Goal: Browse casually: Explore the website without a specific task or goal

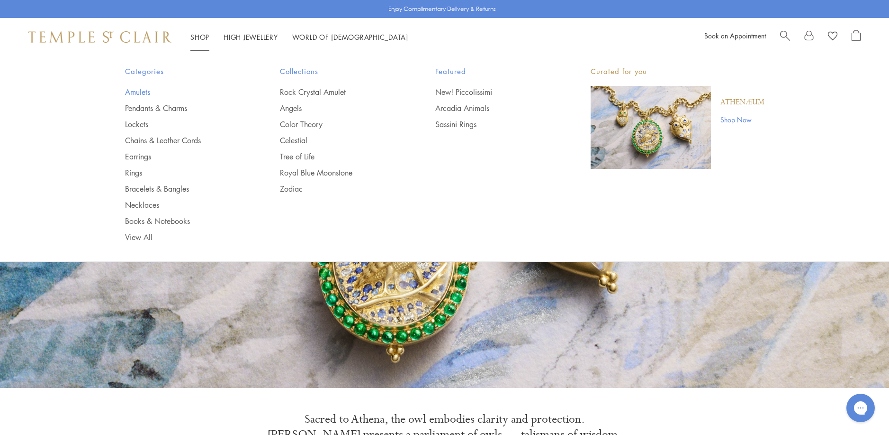
click at [137, 91] on link "Amulets" at bounding box center [184, 92] width 118 height 10
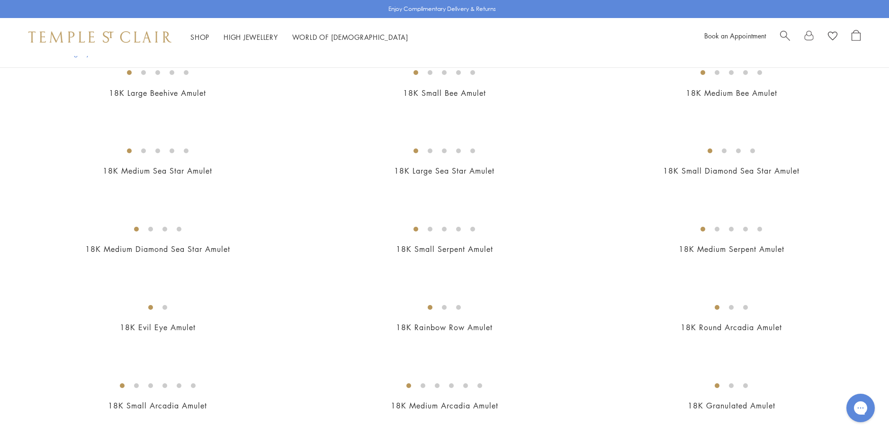
scroll to position [1374, 0]
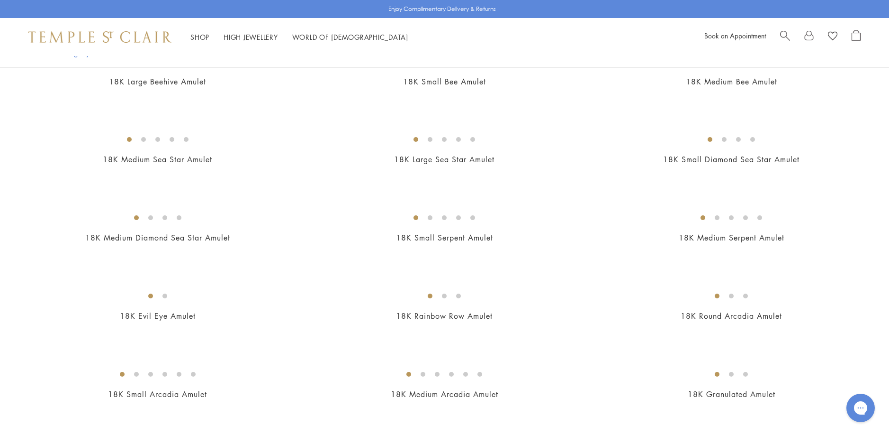
click at [0, 0] on img at bounding box center [0, 0] width 0 height 0
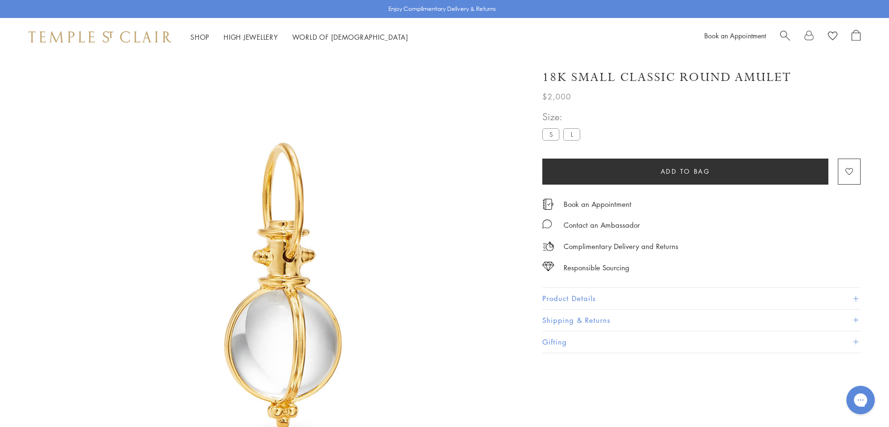
scroll to position [56, 0]
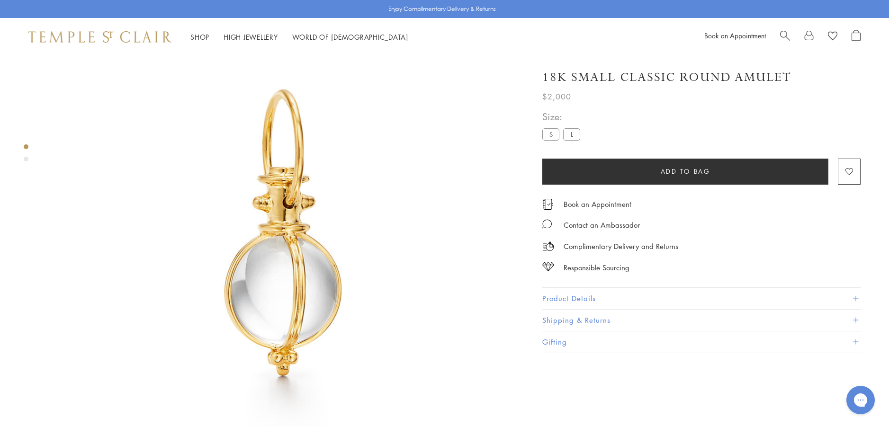
click at [563, 298] on button "Product Details" at bounding box center [702, 298] width 318 height 21
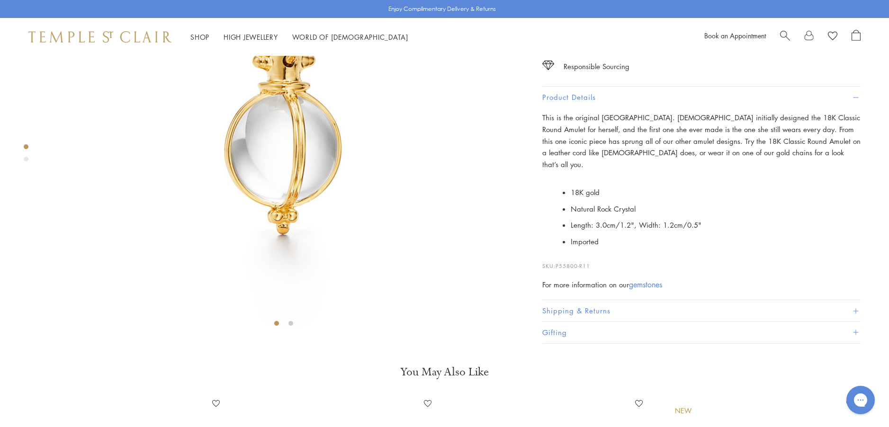
scroll to position [198, 0]
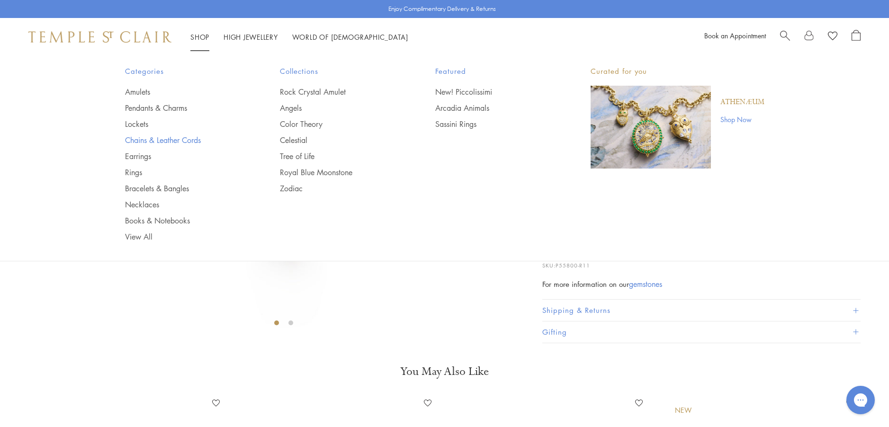
click at [152, 139] on link "Chains & Leather Cords" at bounding box center [184, 140] width 118 height 10
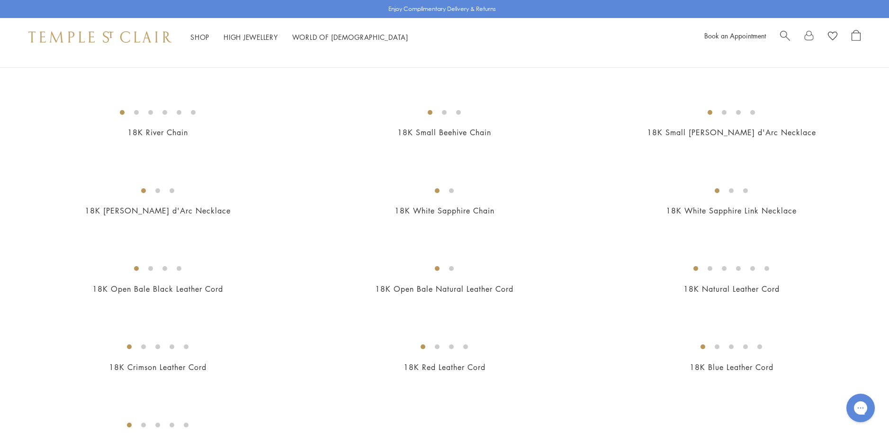
scroll to position [332, 0]
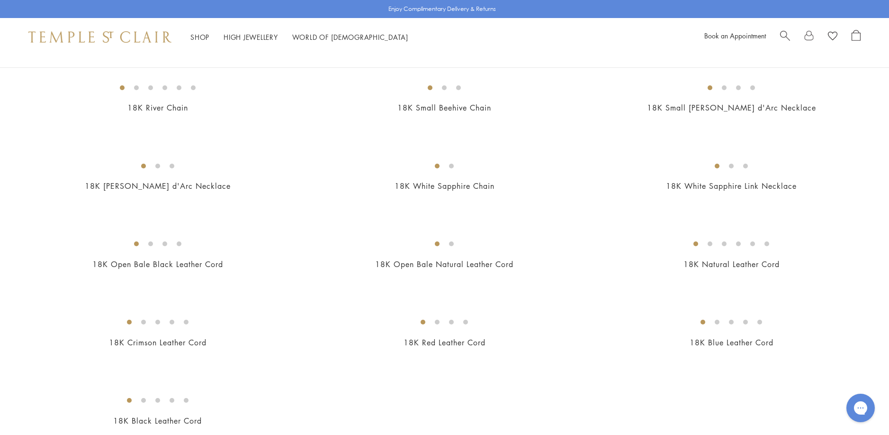
click at [0, 0] on img at bounding box center [0, 0] width 0 height 0
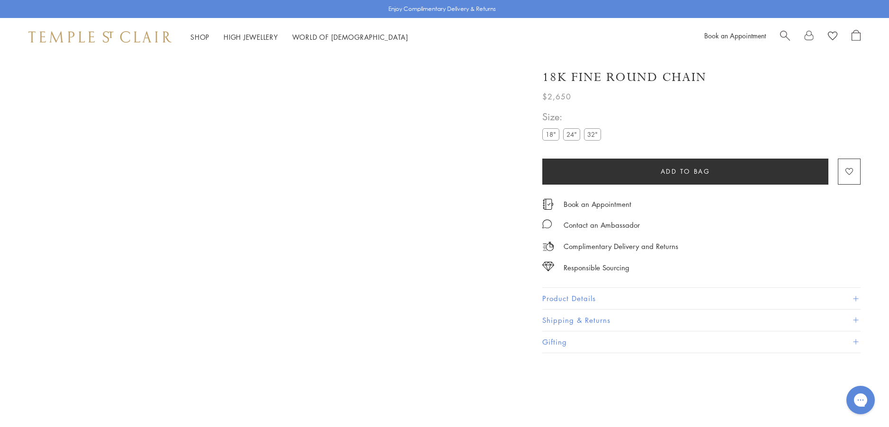
scroll to position [56, 0]
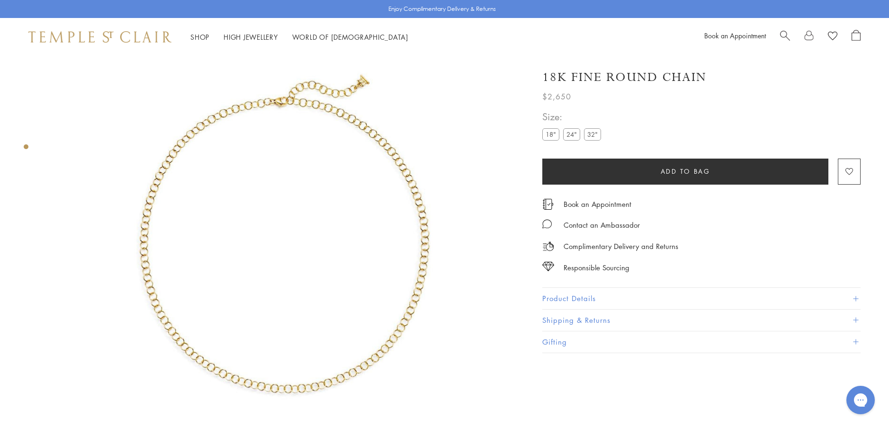
click at [561, 294] on button "Product Details" at bounding box center [702, 298] width 318 height 21
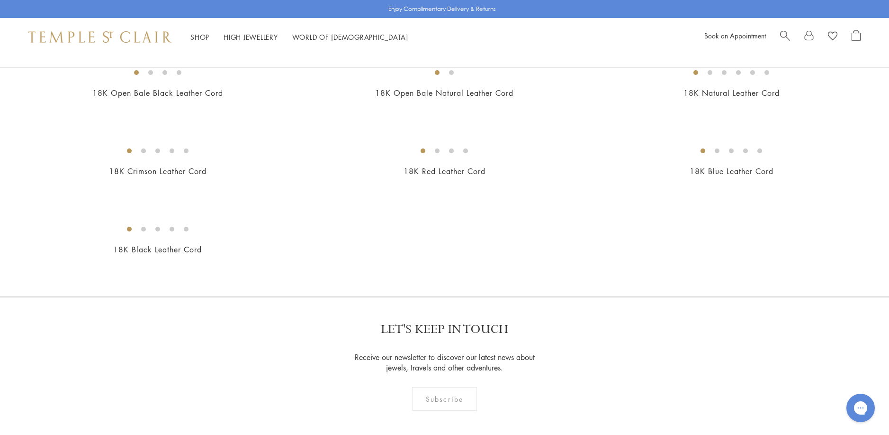
scroll to position [521, 0]
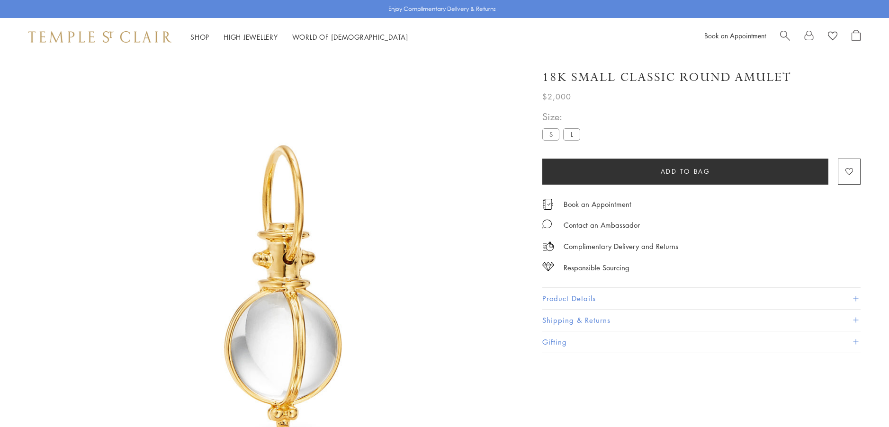
scroll to position [198, 0]
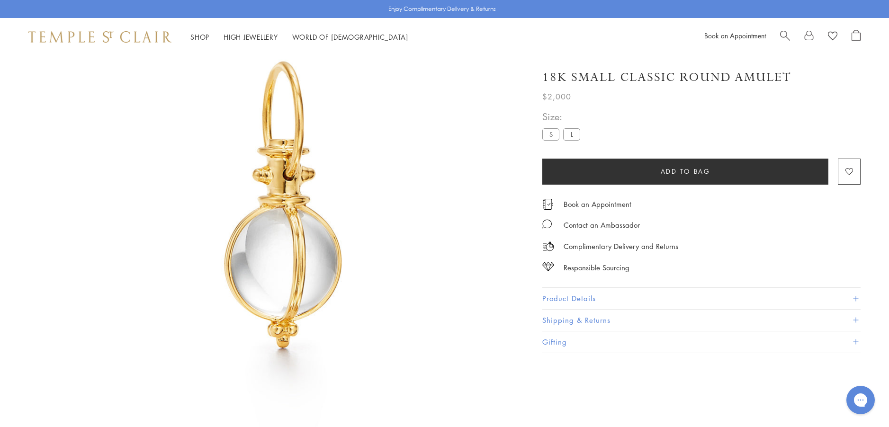
scroll to position [56, 0]
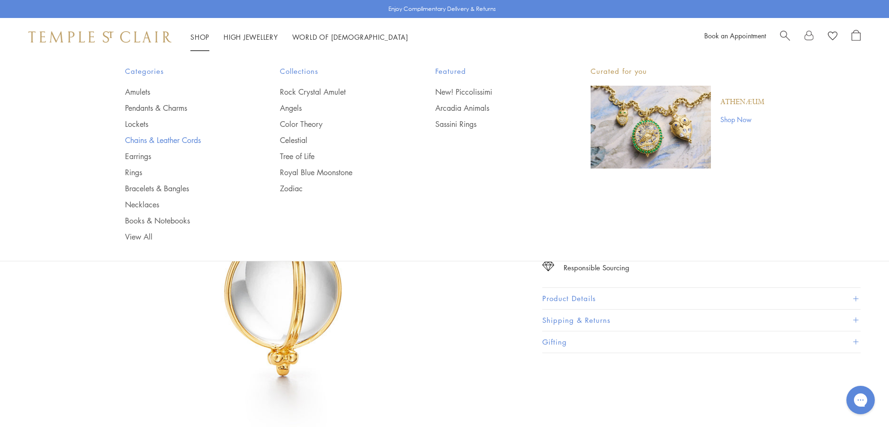
click at [138, 139] on link "Chains & Leather Cords" at bounding box center [184, 140] width 118 height 10
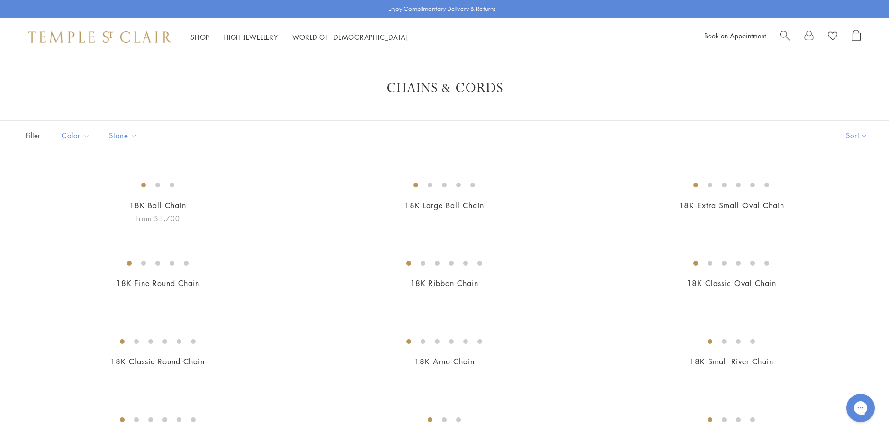
click at [0, 0] on img at bounding box center [0, 0] width 0 height 0
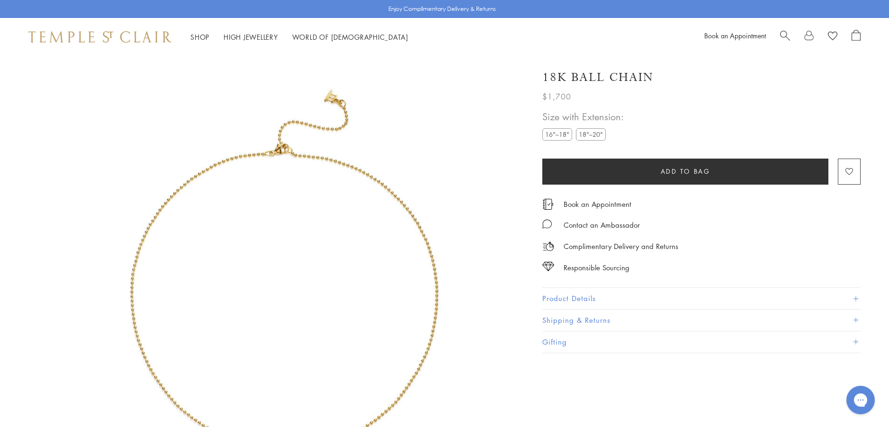
scroll to position [56, 0]
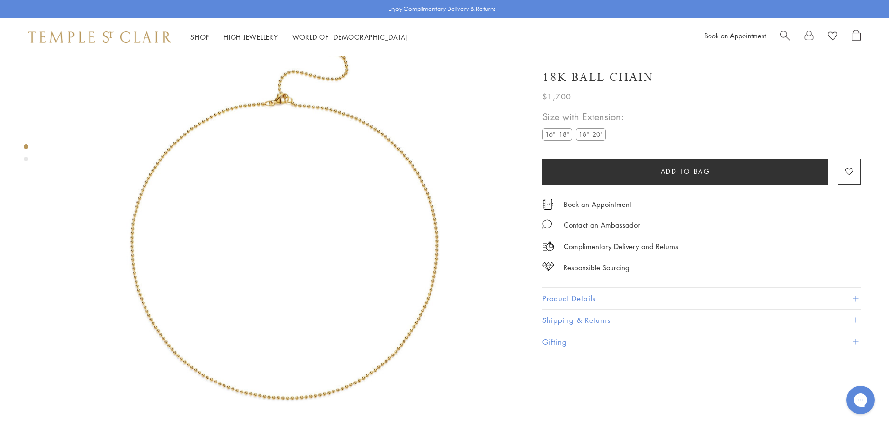
click at [570, 298] on button "Product Details" at bounding box center [702, 298] width 318 height 21
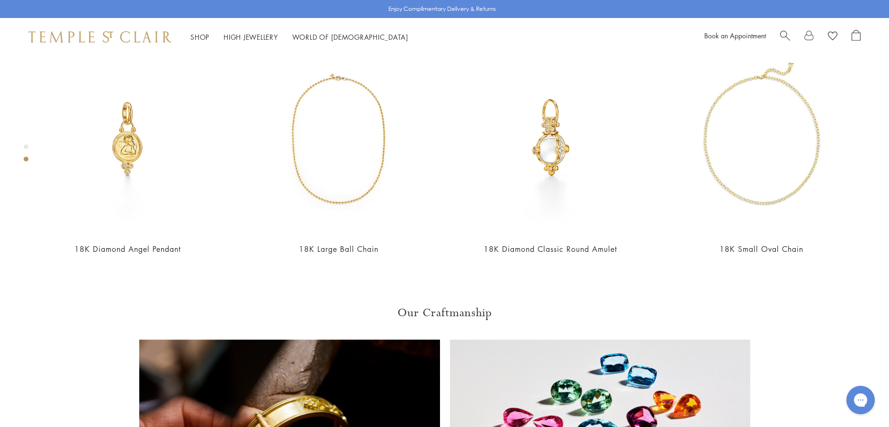
scroll to position [577, 0]
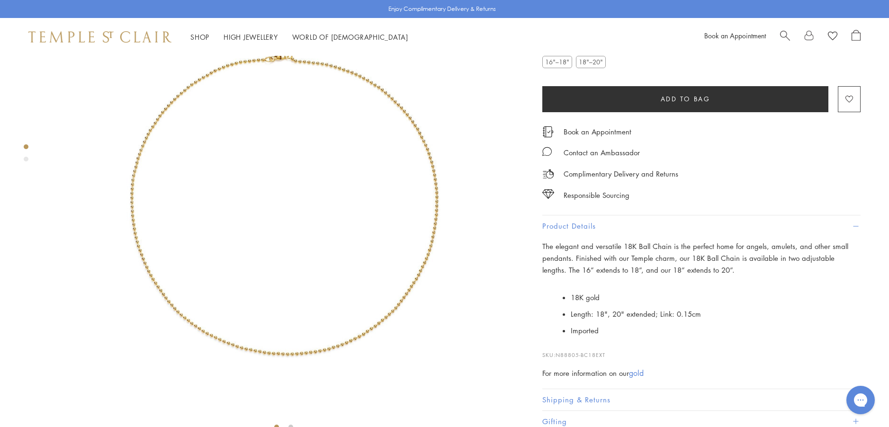
scroll to position [56, 0]
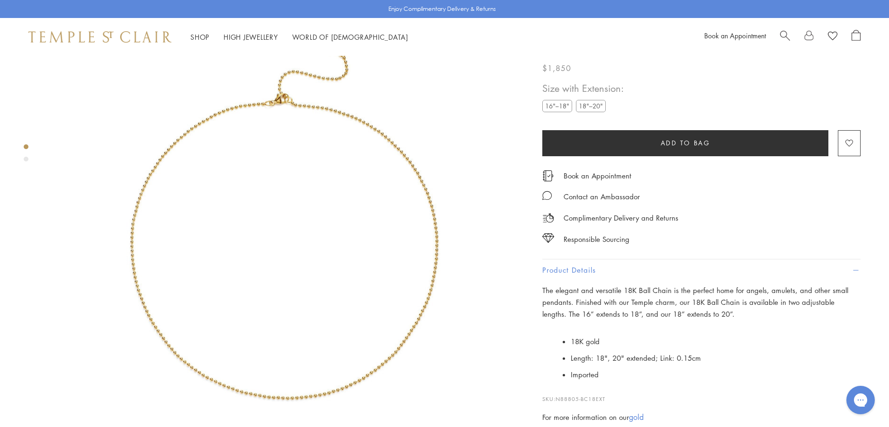
click at [562, 112] on label "16"–18"" at bounding box center [558, 106] width 30 height 12
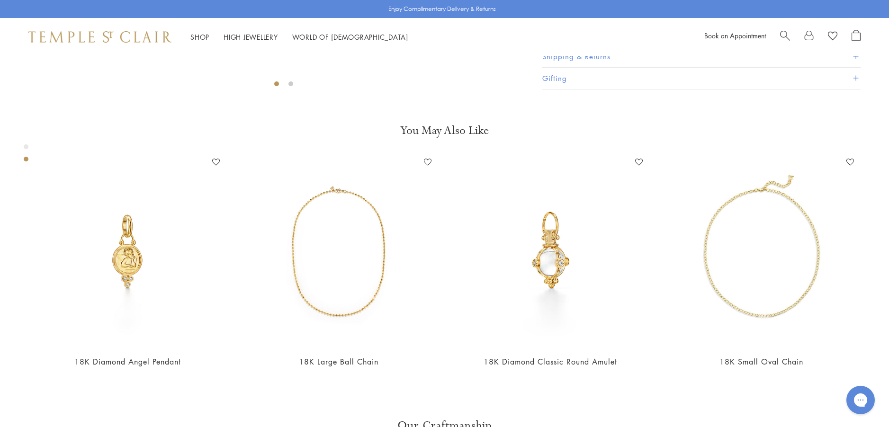
scroll to position [482, 0]
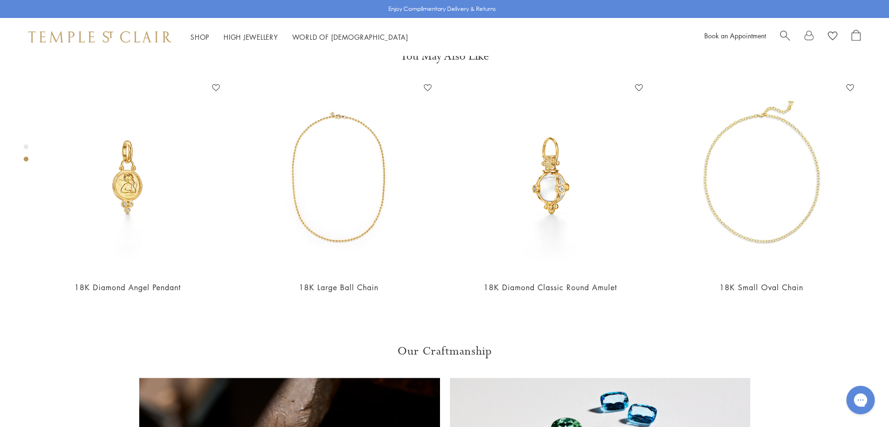
scroll to position [530, 0]
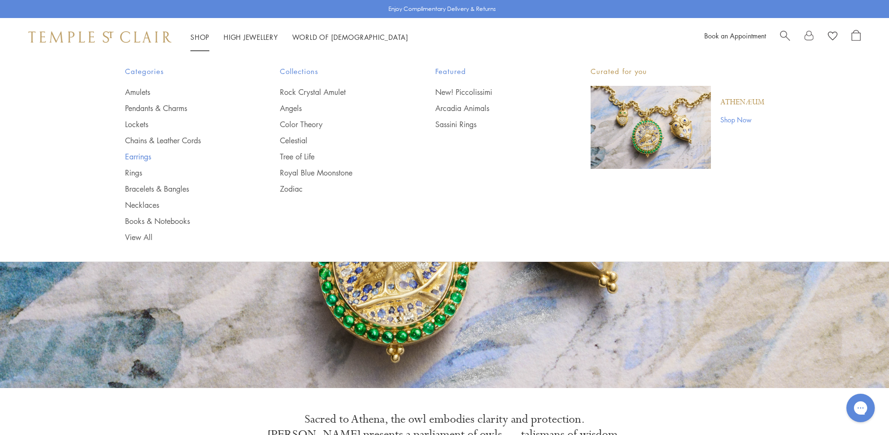
click at [146, 158] on link "Earrings" at bounding box center [184, 156] width 118 height 10
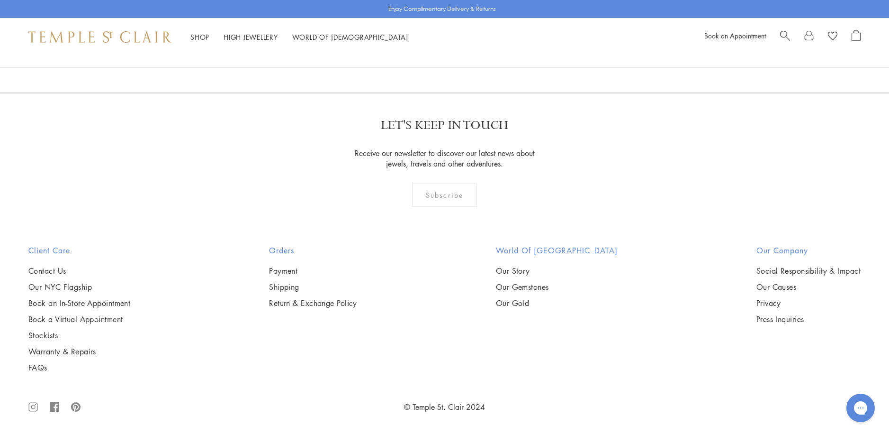
scroll to position [5781, 0]
click at [429, 54] on link "2" at bounding box center [429, 41] width 31 height 26
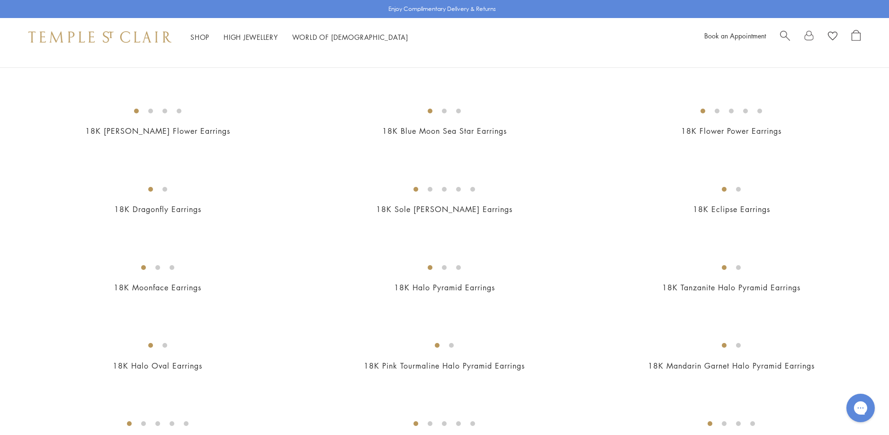
scroll to position [190, 0]
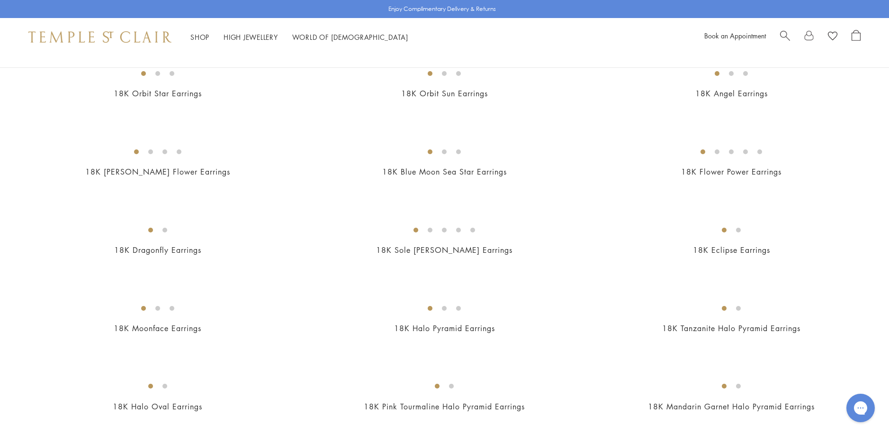
click at [0, 0] on img at bounding box center [0, 0] width 0 height 0
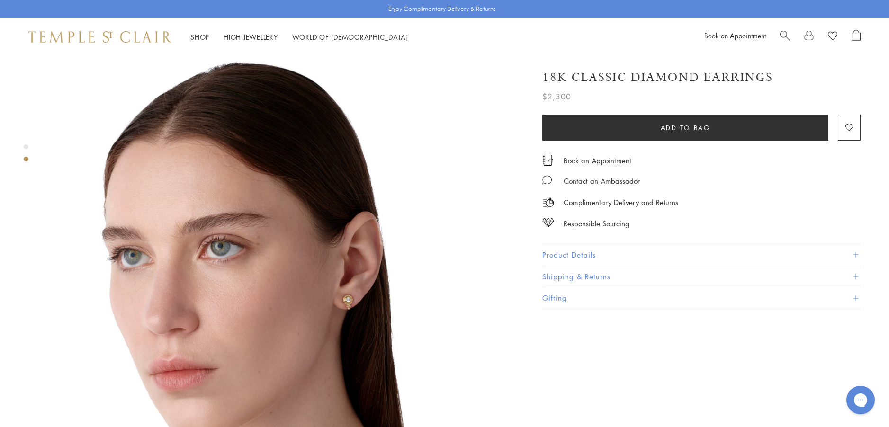
scroll to position [521, 0]
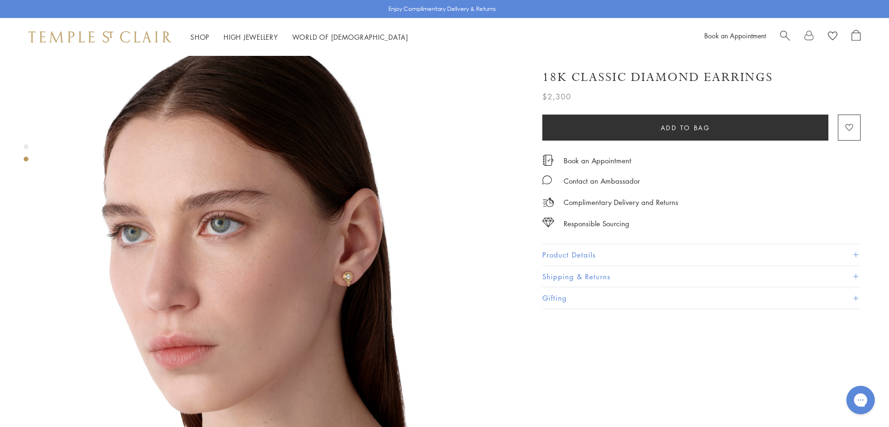
click at [545, 251] on button "Product Details" at bounding box center [702, 254] width 318 height 21
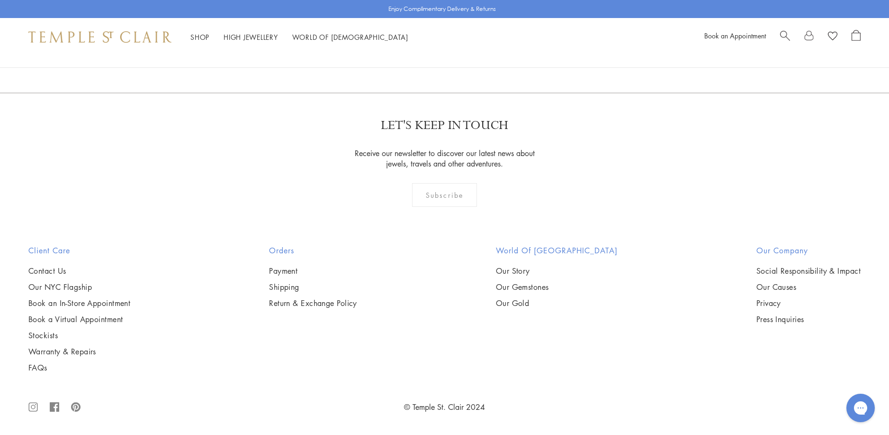
scroll to position [2701, 0]
click at [0, 0] on img at bounding box center [0, 0] width 0 height 0
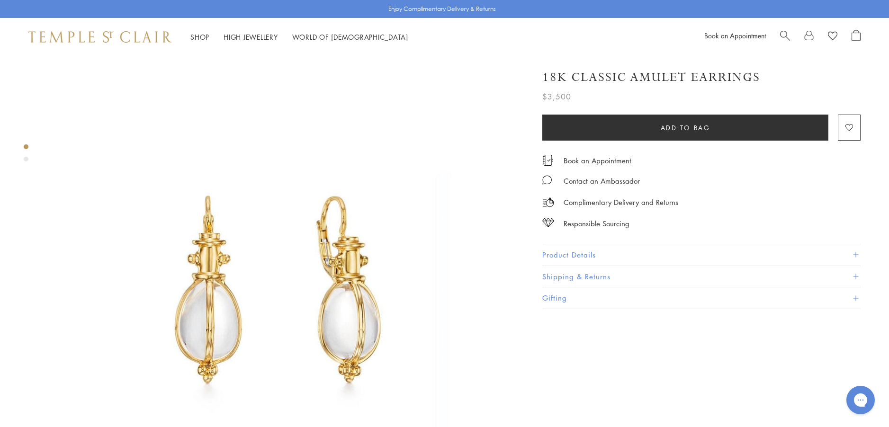
click at [583, 254] on button "Product Details" at bounding box center [702, 254] width 318 height 21
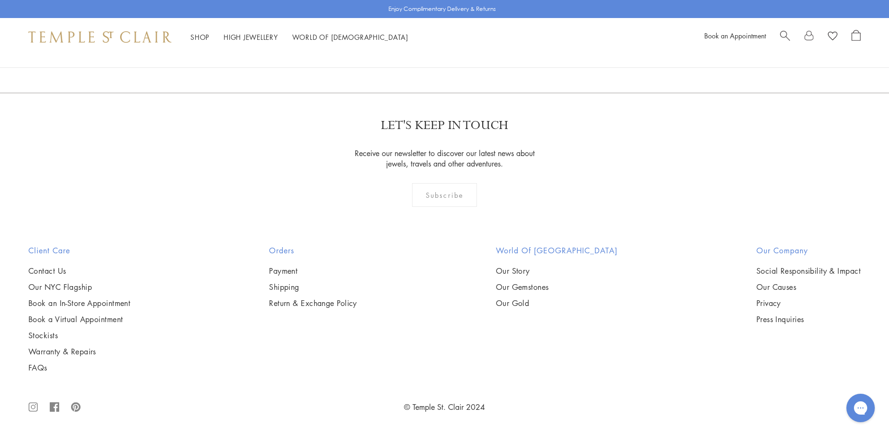
scroll to position [2085, 0]
click at [0, 0] on img at bounding box center [0, 0] width 0 height 0
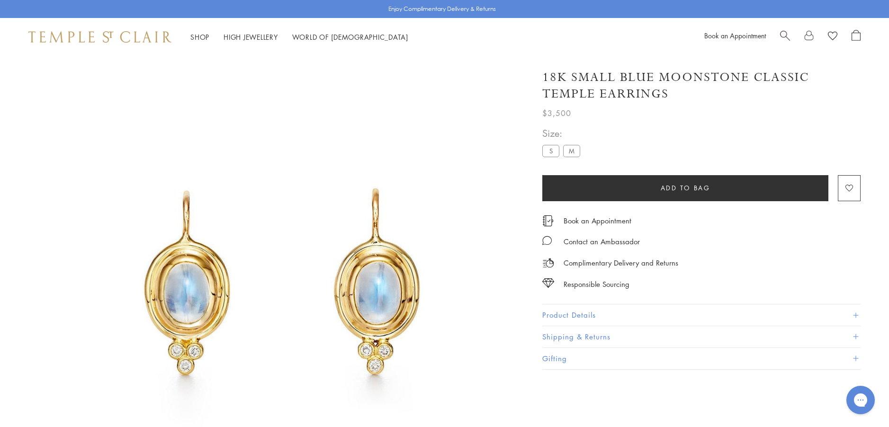
scroll to position [56, 0]
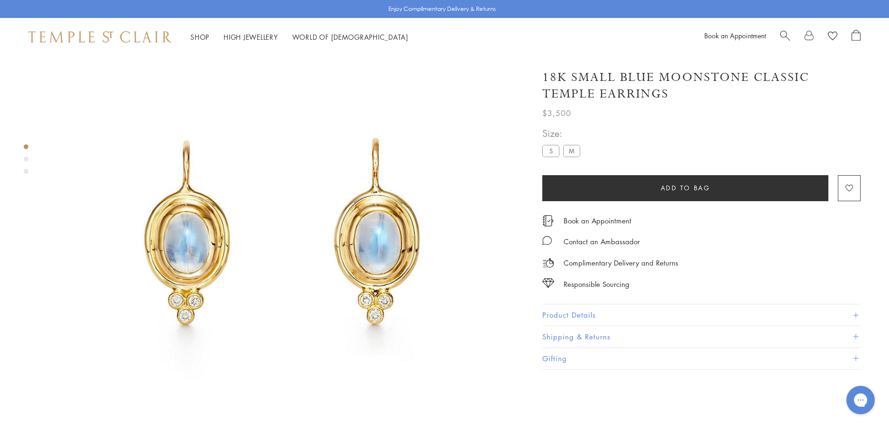
click at [555, 312] on button "Product Details" at bounding box center [702, 315] width 318 height 21
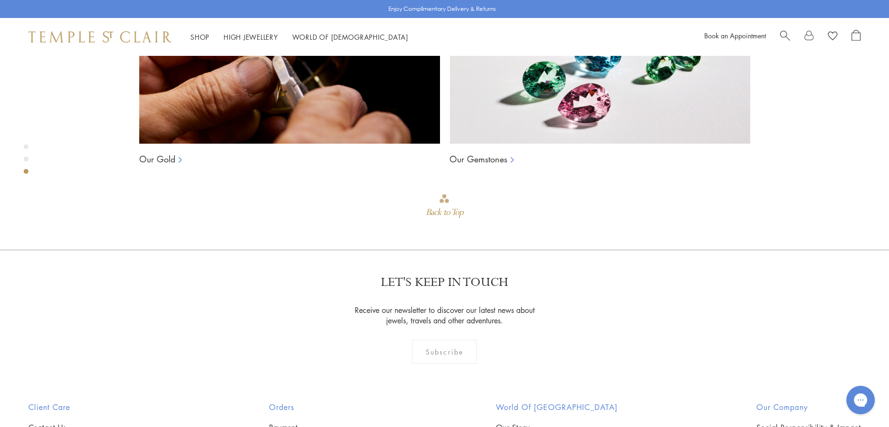
scroll to position [1004, 0]
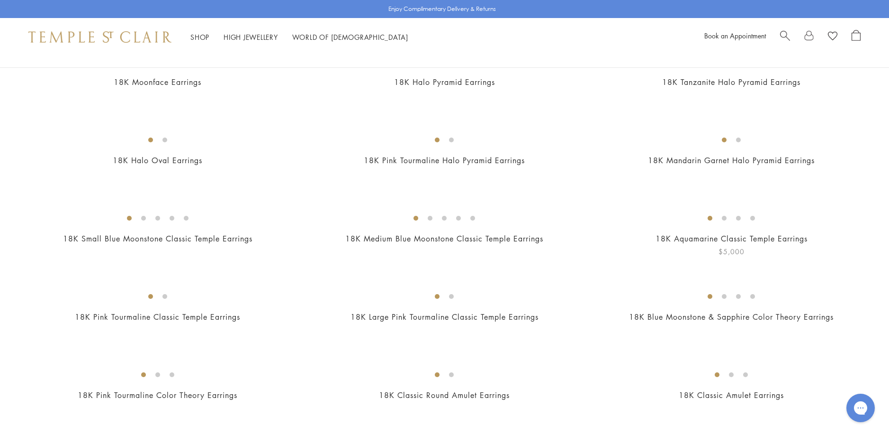
scroll to position [379, 0]
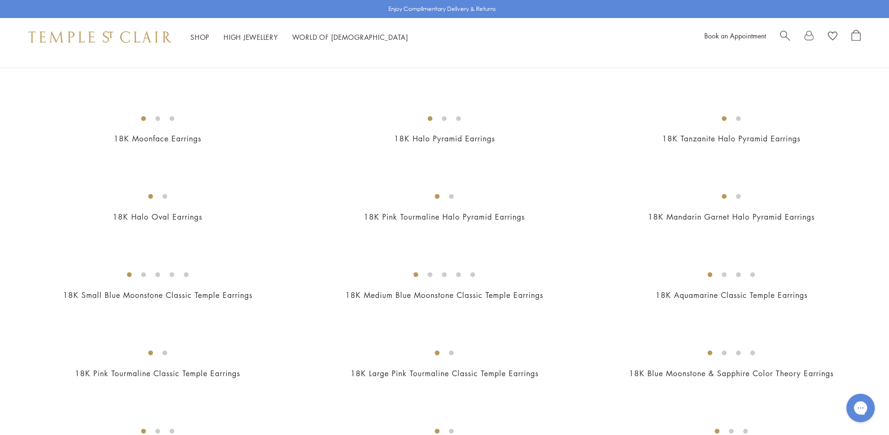
click at [0, 0] on img at bounding box center [0, 0] width 0 height 0
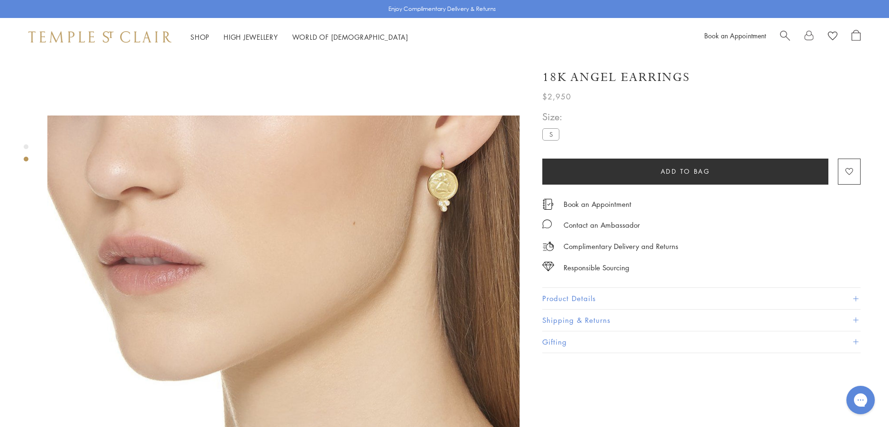
scroll to position [426, 0]
click at [572, 293] on button "Product Details" at bounding box center [702, 298] width 318 height 21
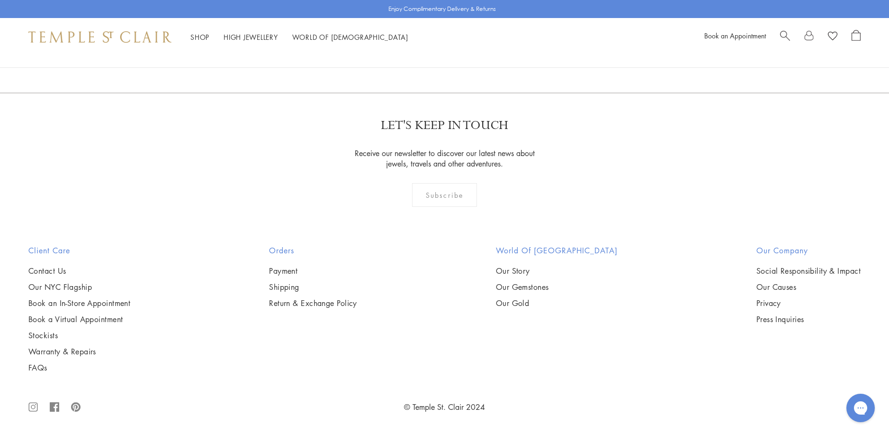
scroll to position [2085, 0]
